Goal: Task Accomplishment & Management: Complete application form

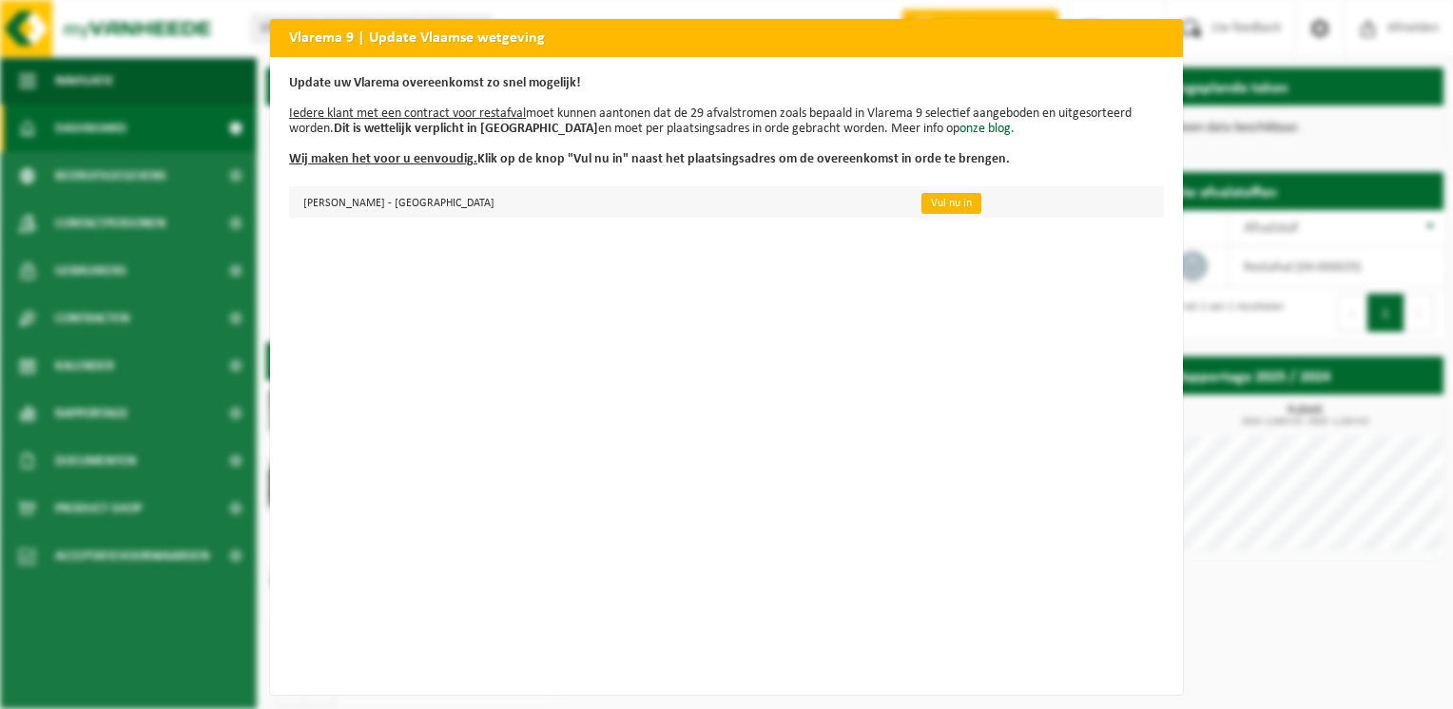
click at [921, 197] on link "Vul nu in" at bounding box center [951, 203] width 60 height 21
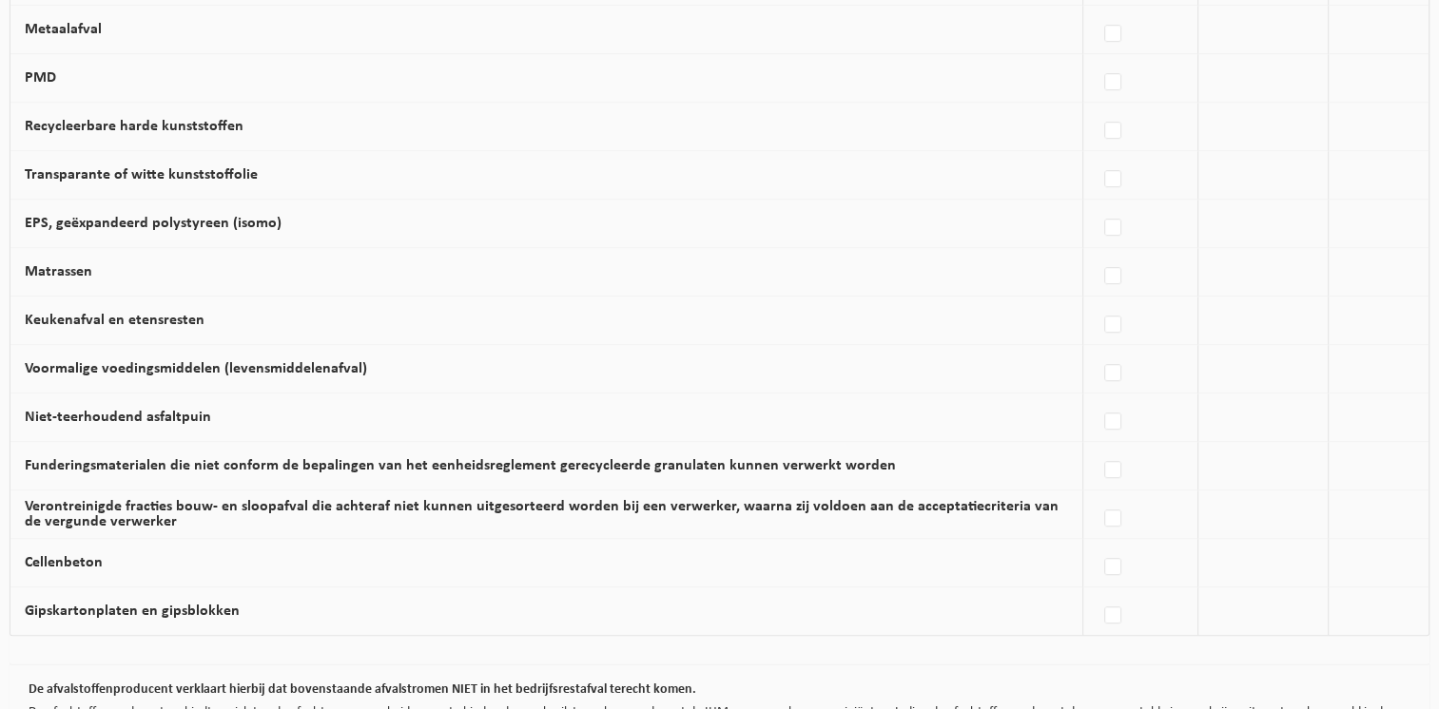
scroll to position [1046, 0]
click at [1118, 615] on label at bounding box center [1113, 615] width 27 height 29
click at [1097, 591] on input "Gipskartonplaten en gipsblokken" at bounding box center [1096, 591] width 1 height 1
checkbox input "true"
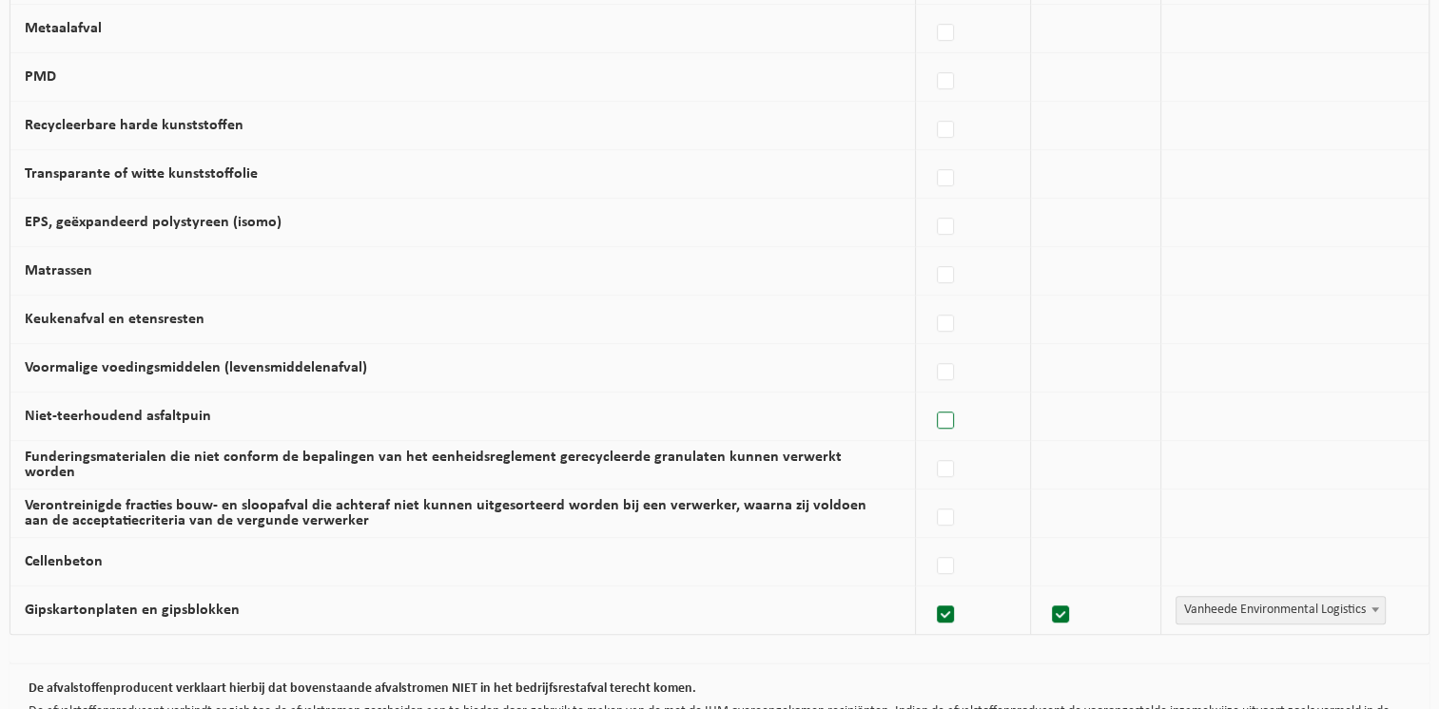
click at [942, 420] on label at bounding box center [946, 421] width 27 height 29
click at [930, 397] on input "Niet-teerhoudend asfaltpuin" at bounding box center [929, 397] width 1 height 1
checkbox input "true"
click at [944, 223] on label at bounding box center [946, 227] width 27 height 29
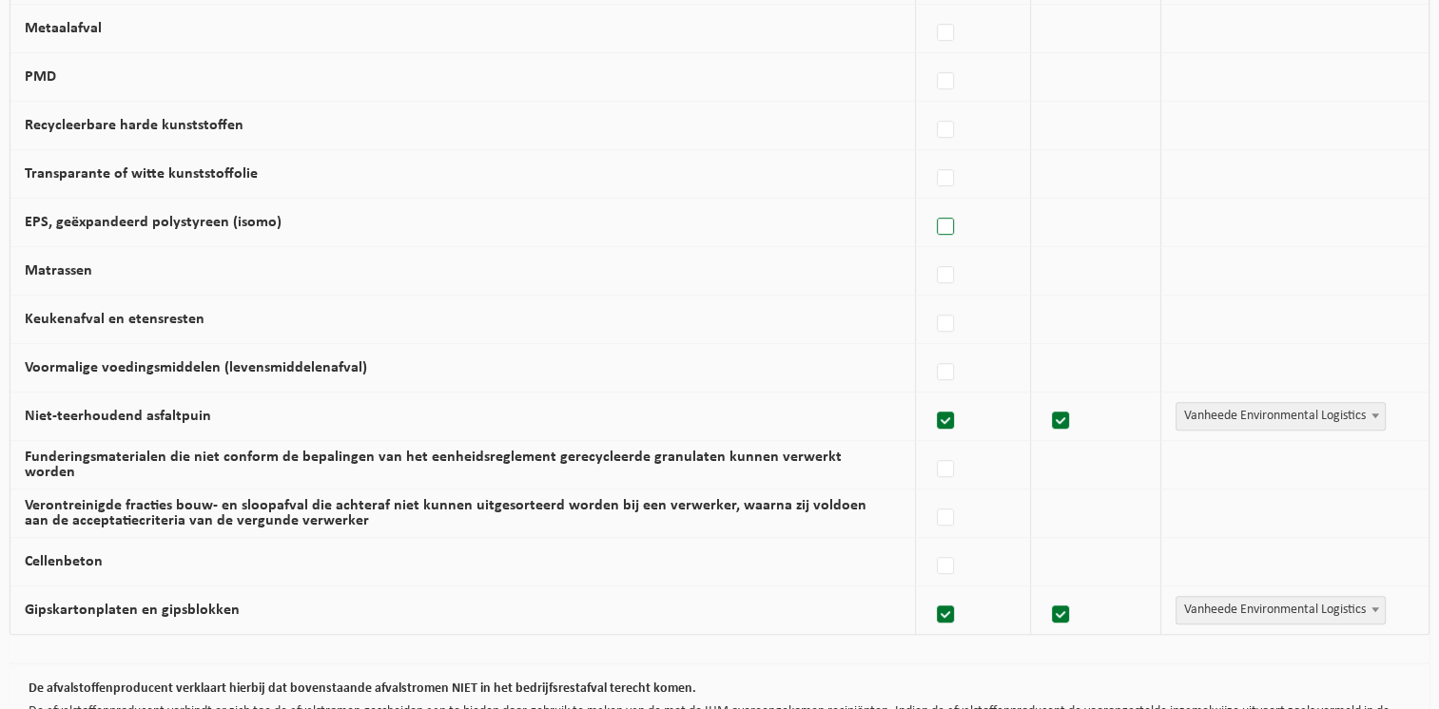
click at [930, 204] on input "EPS, geëxpandeerd polystyreen (isomo)" at bounding box center [929, 203] width 1 height 1
checkbox input "true"
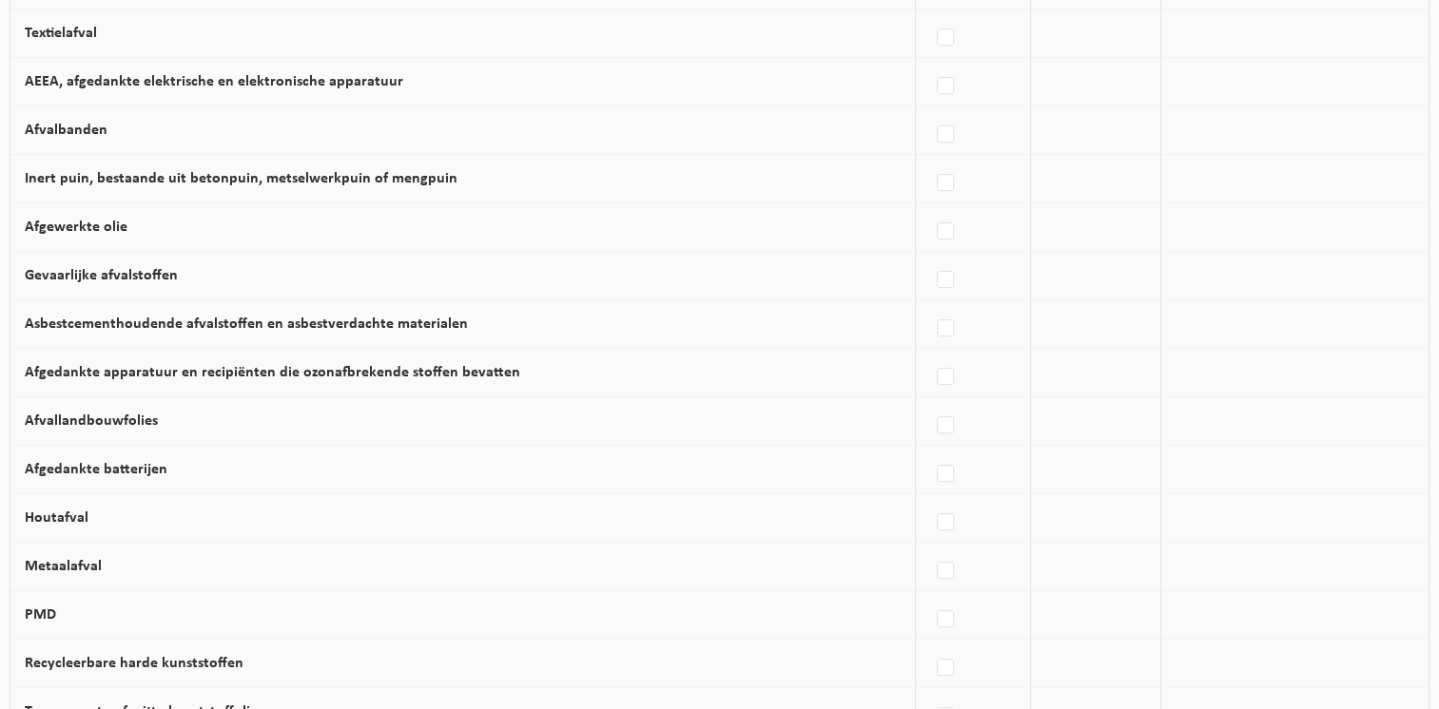
scroll to position [475, 0]
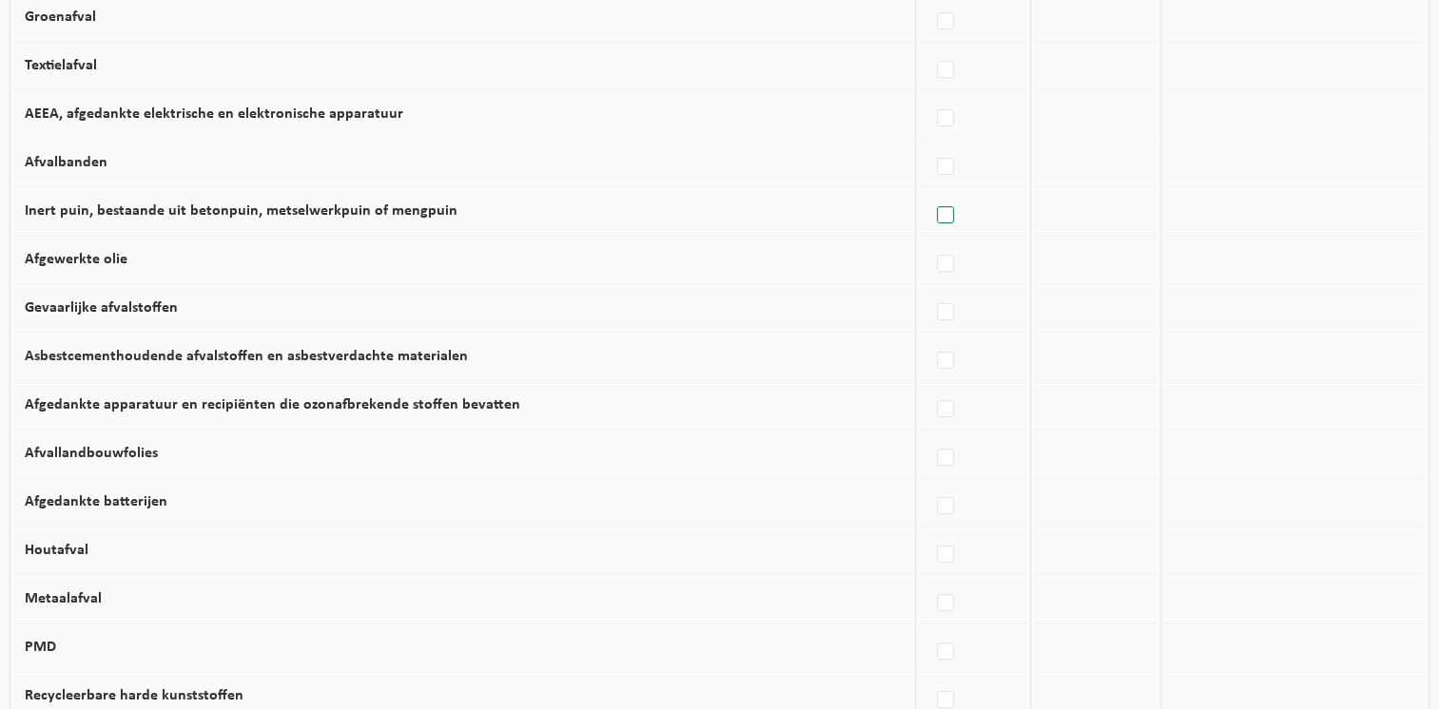
click at [943, 217] on label at bounding box center [946, 216] width 27 height 29
click at [930, 192] on input "Inert puin, bestaande uit betonpuin, metselwerkpuin of mengpuin" at bounding box center [929, 191] width 1 height 1
checkbox input "true"
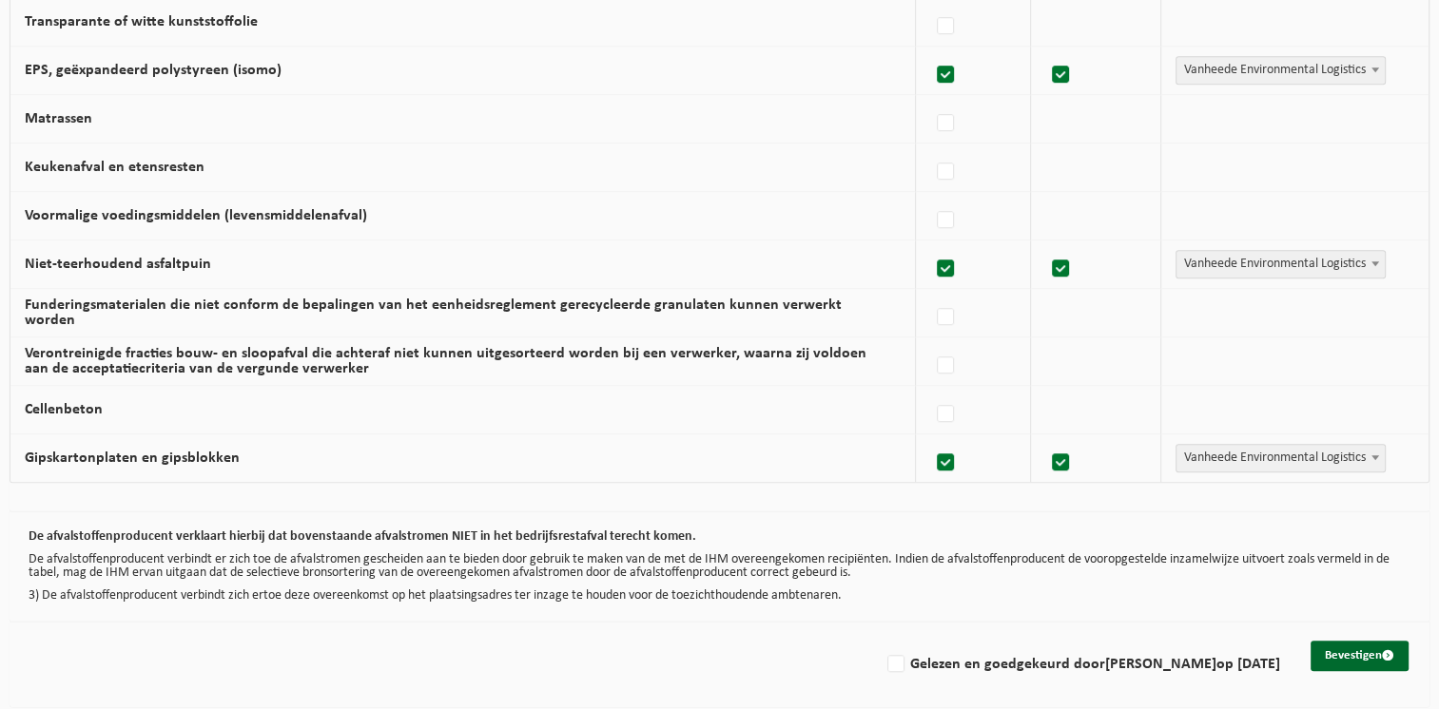
scroll to position [1199, 0]
click at [1358, 643] on button "Bevestigen" at bounding box center [1359, 655] width 98 height 30
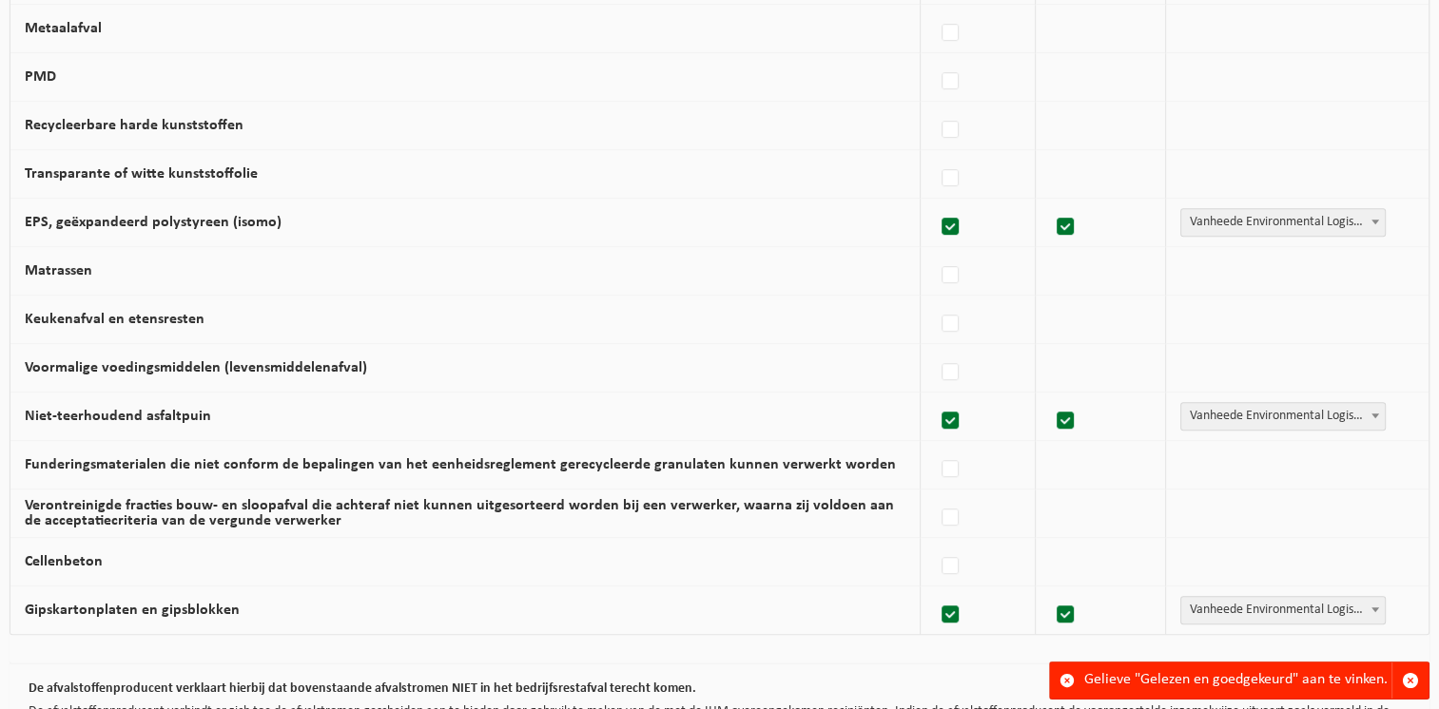
scroll to position [1199, 0]
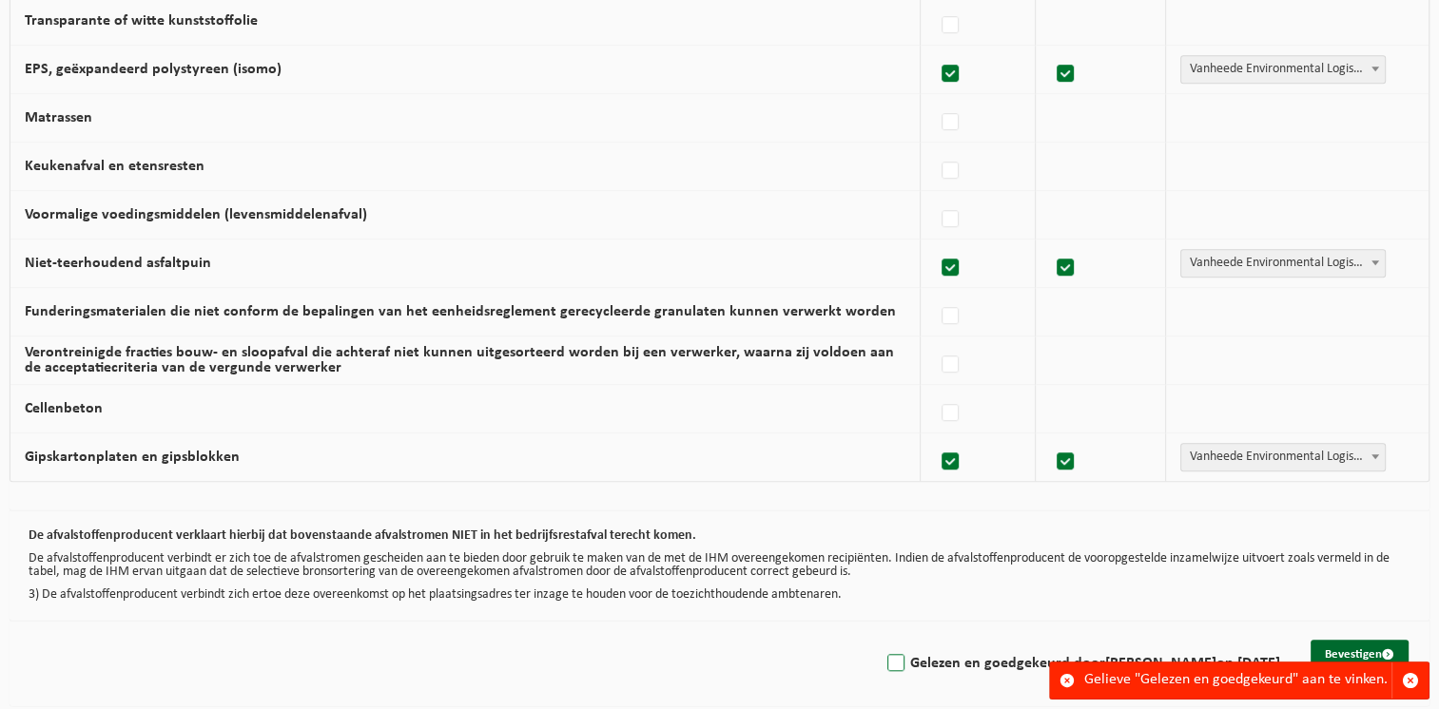
click at [883, 654] on label "Gelezen en goedgekeurd door XAVIER DE KOKER op 20/08/25" at bounding box center [1081, 663] width 397 height 29
click at [880, 640] on input "Gelezen en goedgekeurd door XAVIER DE KOKER op 20/08/25" at bounding box center [880, 639] width 1 height 1
checkbox input "true"
click at [1350, 645] on button "Bevestigen" at bounding box center [1359, 655] width 98 height 30
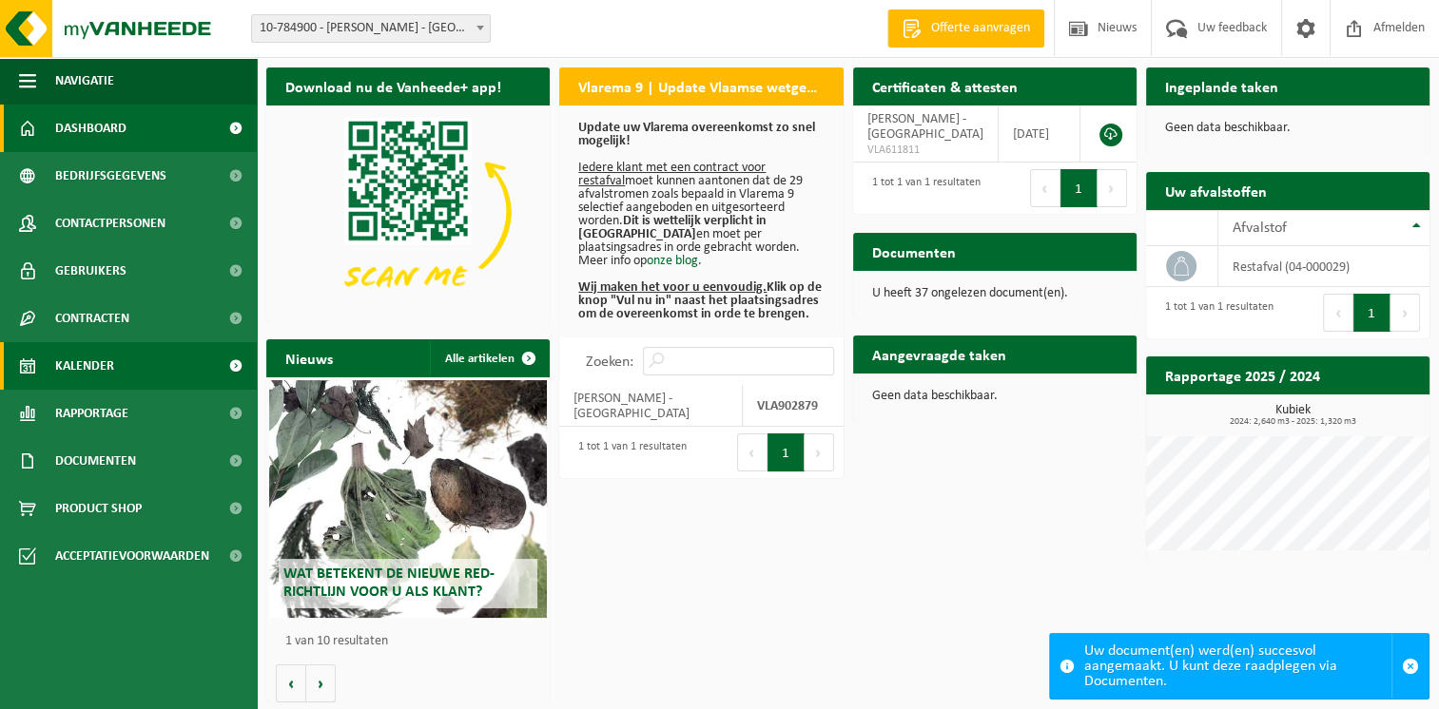
click at [90, 376] on span "Kalender" at bounding box center [84, 366] width 59 height 48
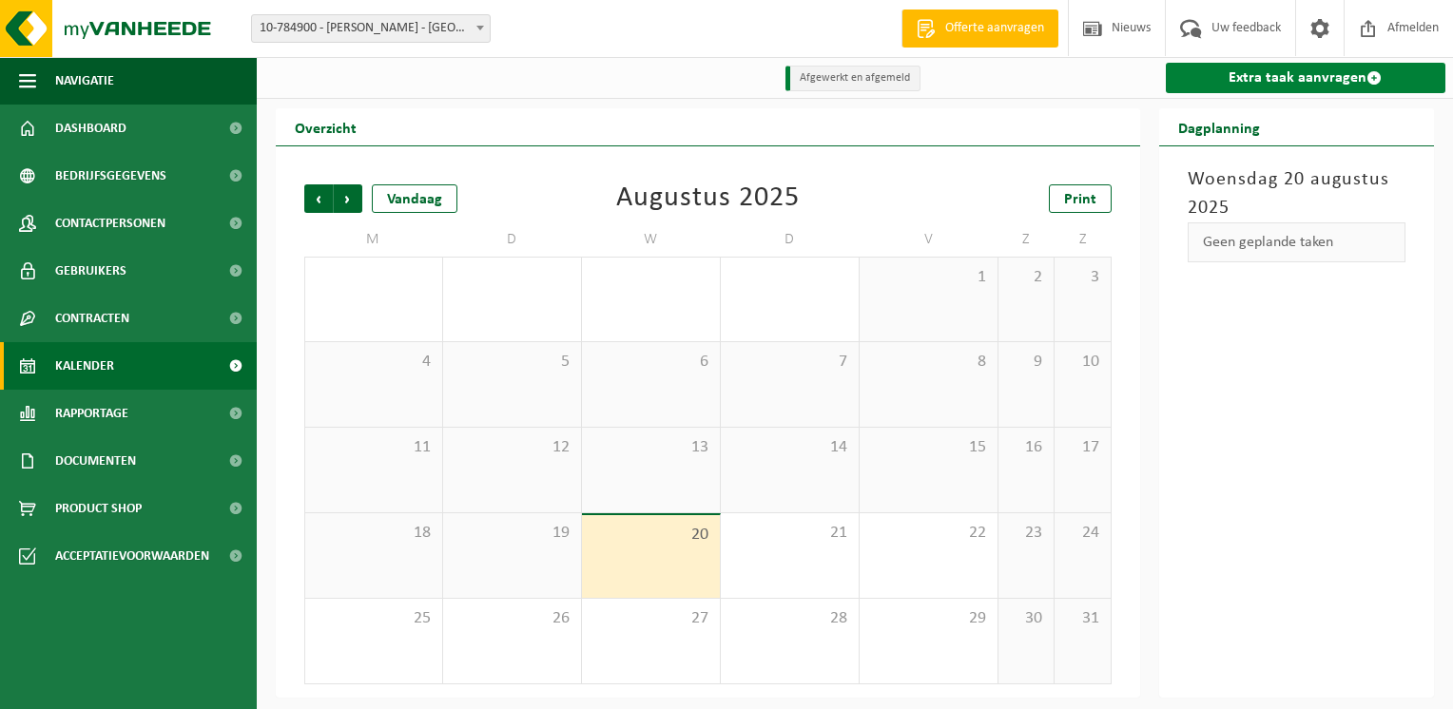
click at [1289, 78] on link "Extra taak aanvragen" at bounding box center [1306, 78] width 281 height 30
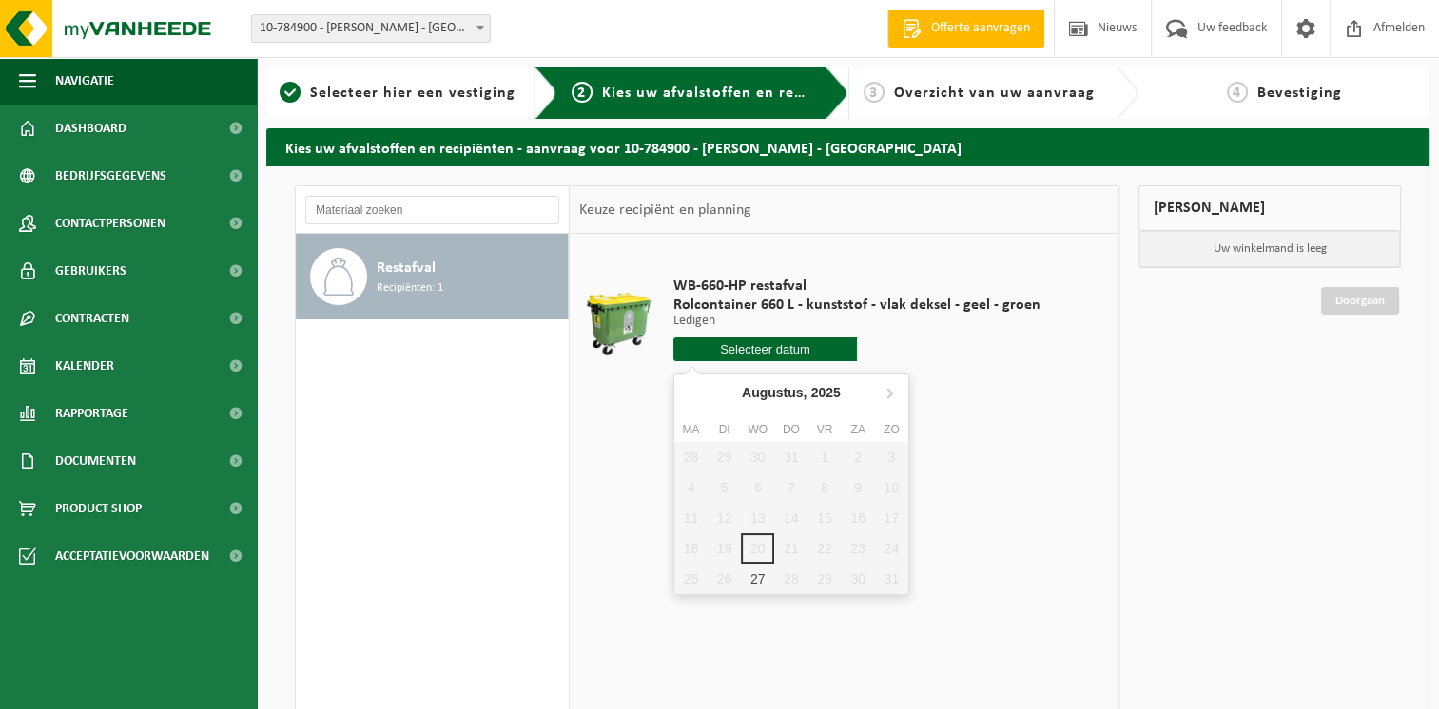
click at [747, 356] on input "text" at bounding box center [765, 350] width 184 height 24
click at [754, 580] on div "27" at bounding box center [757, 579] width 33 height 30
type input "Van [DATE]"
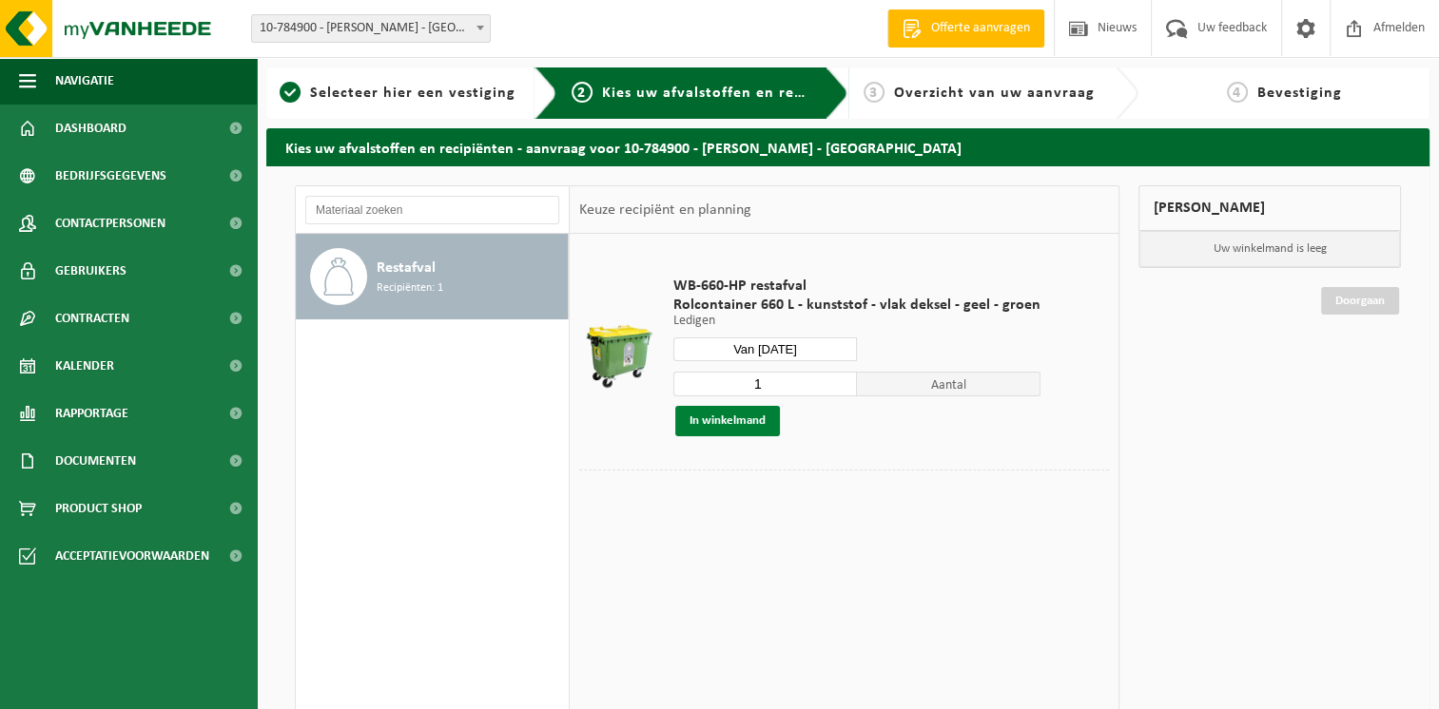
click at [716, 421] on button "In winkelmand" at bounding box center [727, 421] width 105 height 30
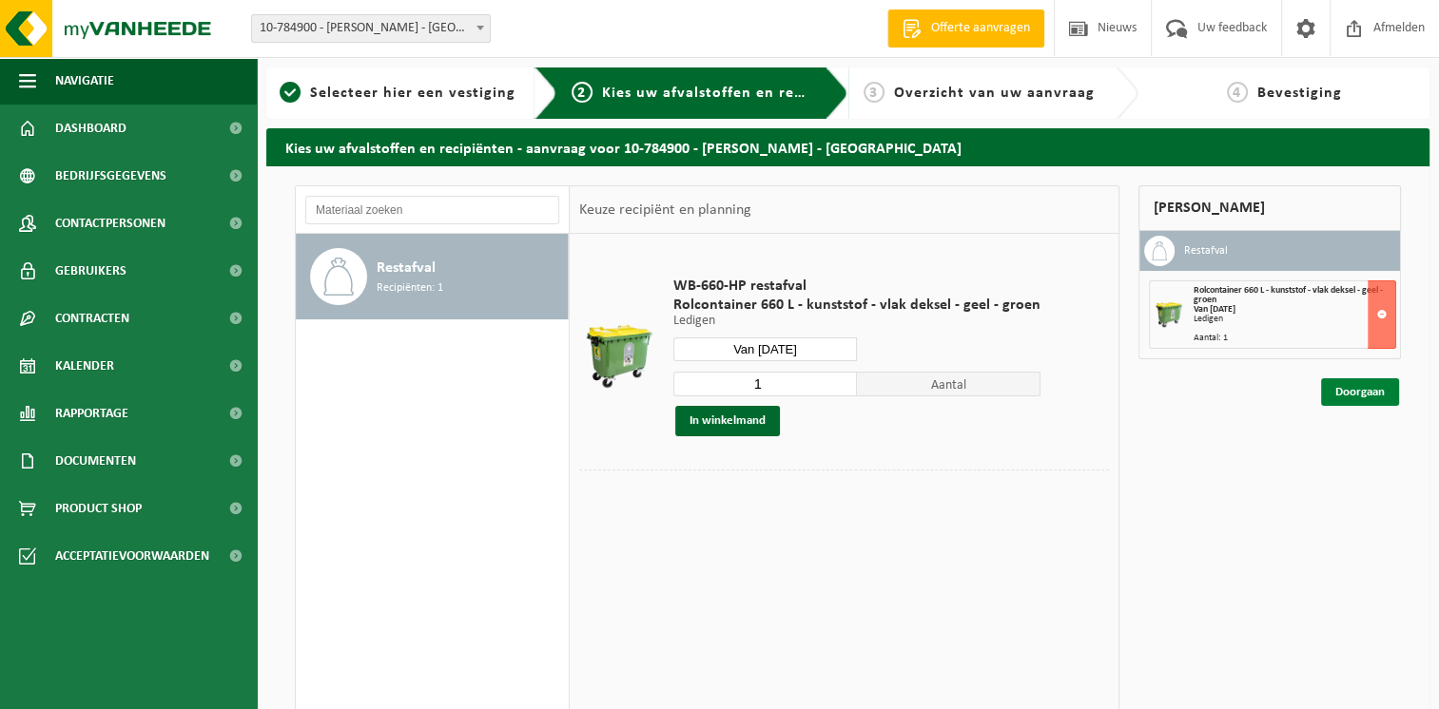
click at [1354, 391] on link "Doorgaan" at bounding box center [1360, 392] width 78 height 28
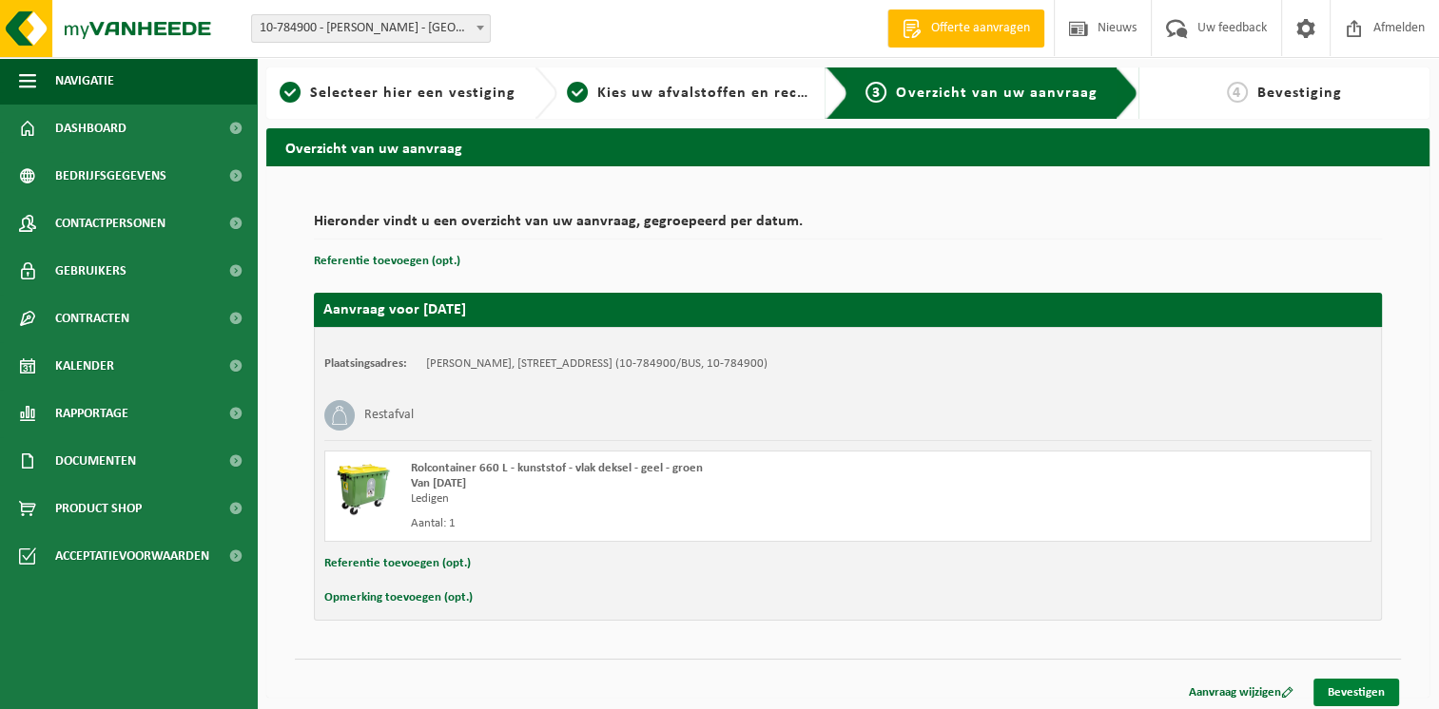
click at [1349, 696] on link "Bevestigen" at bounding box center [1356, 693] width 86 height 28
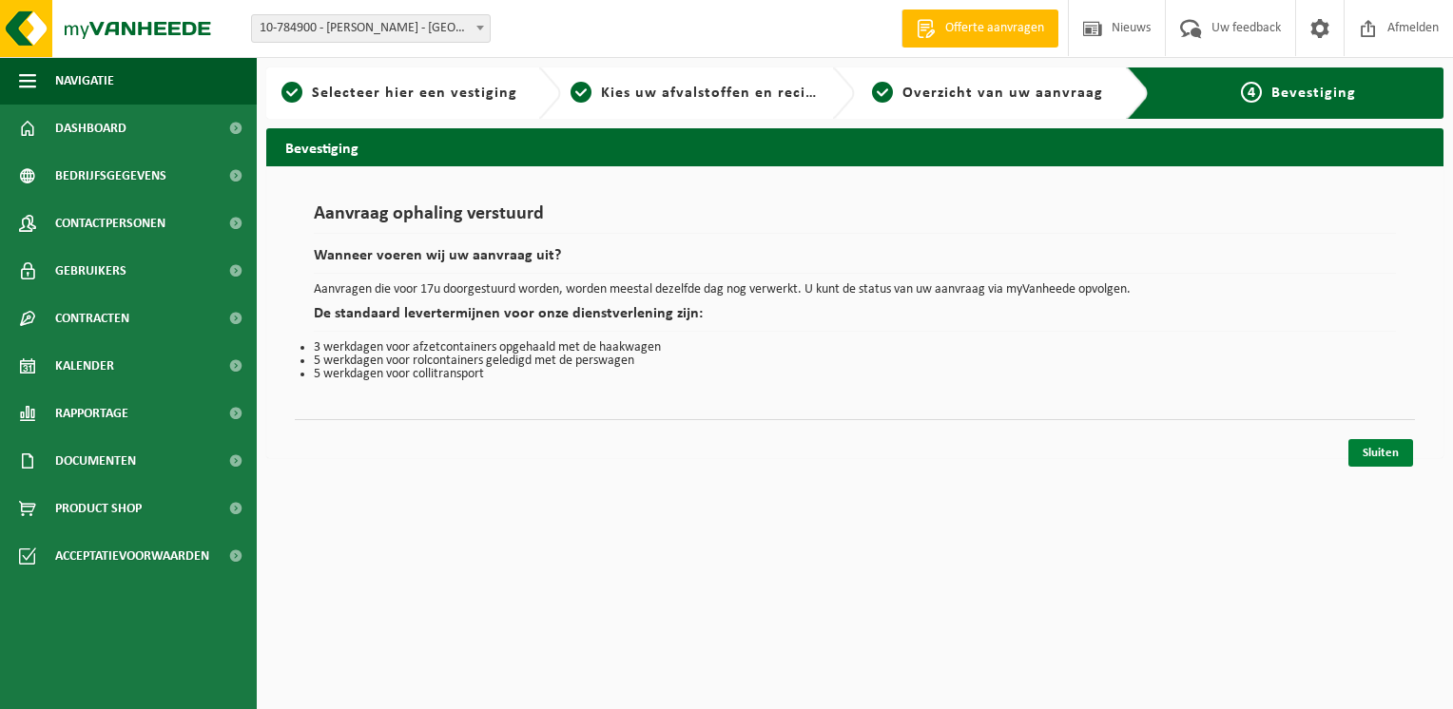
click at [1362, 448] on link "Sluiten" at bounding box center [1380, 453] width 65 height 28
